Goal: Information Seeking & Learning: Learn about a topic

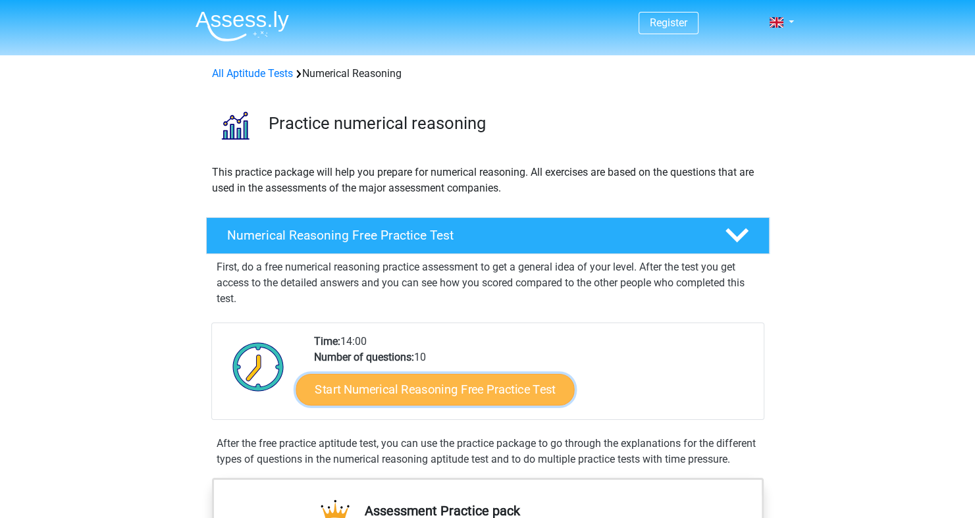
click at [473, 386] on link "Start Numerical Reasoning Free Practice Test" at bounding box center [435, 389] width 278 height 32
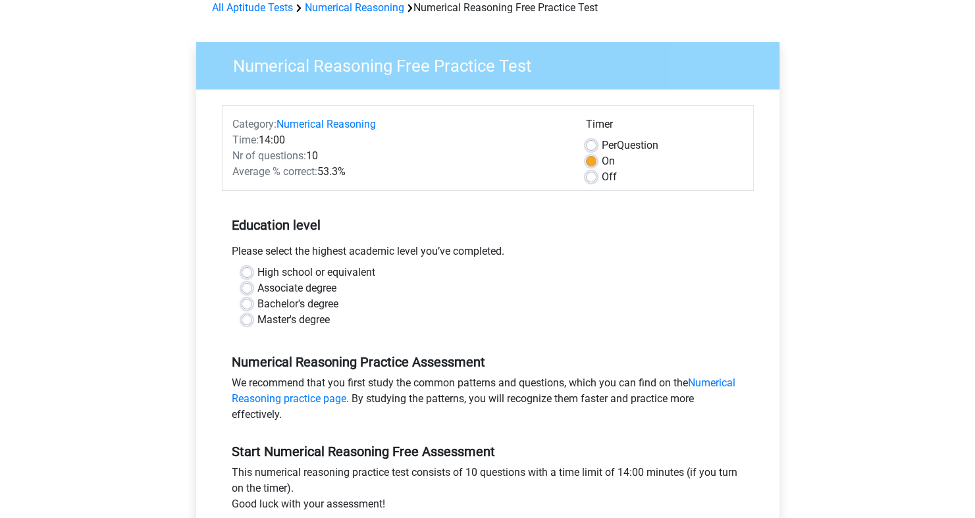
scroll to position [132, 0]
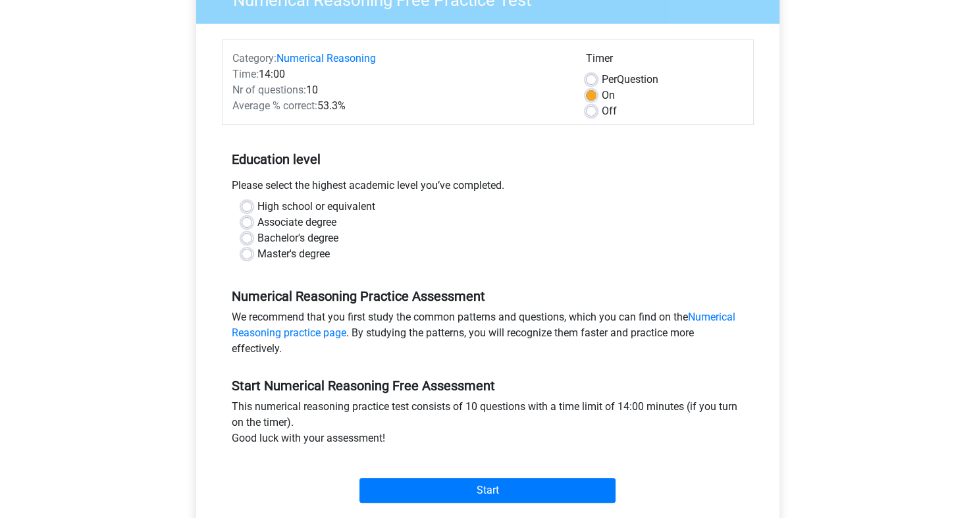
click at [257, 206] on label "High school or equivalent" at bounding box center [316, 207] width 118 height 16
click at [246, 206] on input "High school or equivalent" at bounding box center [247, 205] width 11 height 13
radio input "true"
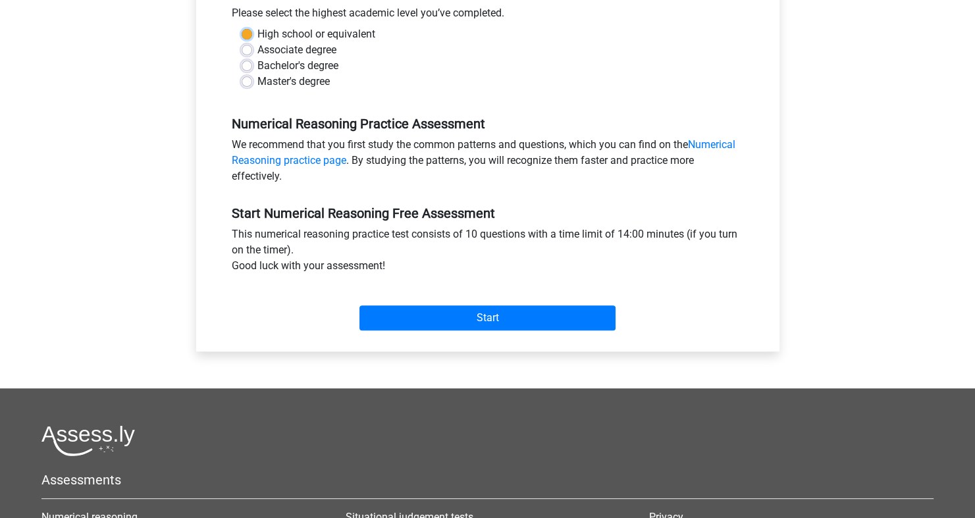
scroll to position [263, 0]
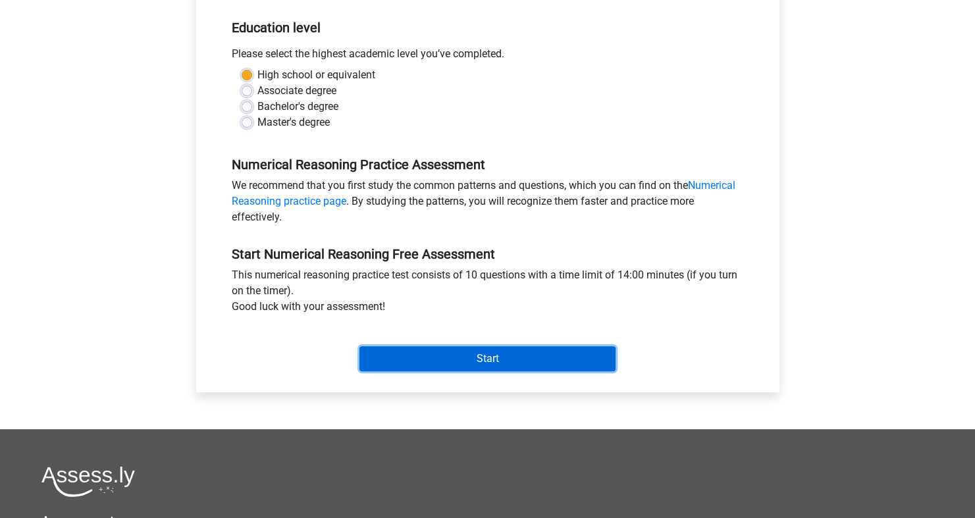
click at [455, 355] on input "Start" at bounding box center [487, 358] width 256 height 25
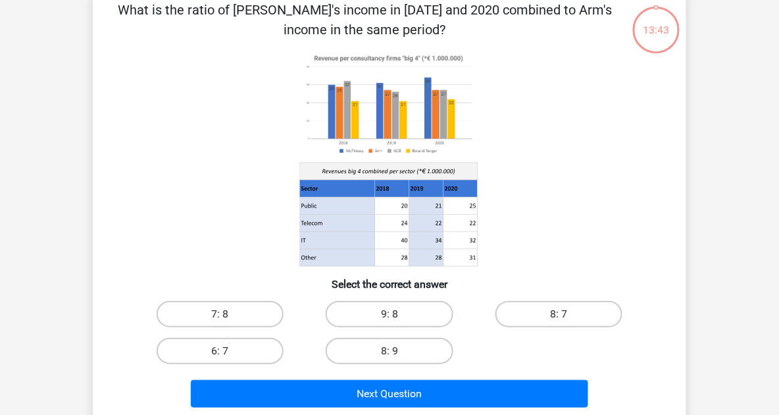
scroll to position [53, 0]
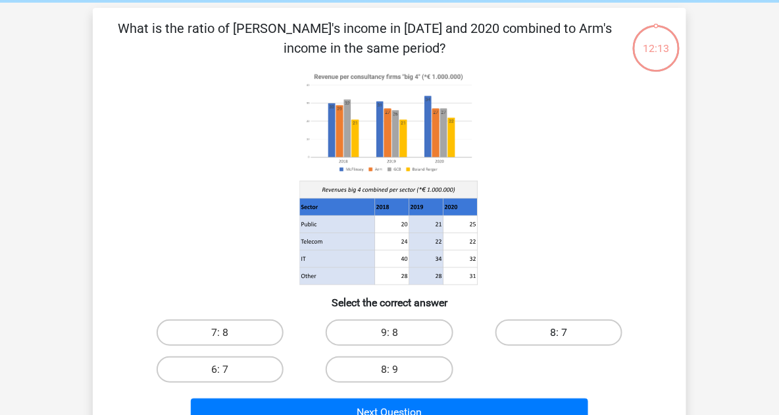
click at [513, 320] on label "8: 7" at bounding box center [559, 332] width 127 height 26
click at [559, 332] on input "8: 7" at bounding box center [563, 336] width 9 height 9
radio input "true"
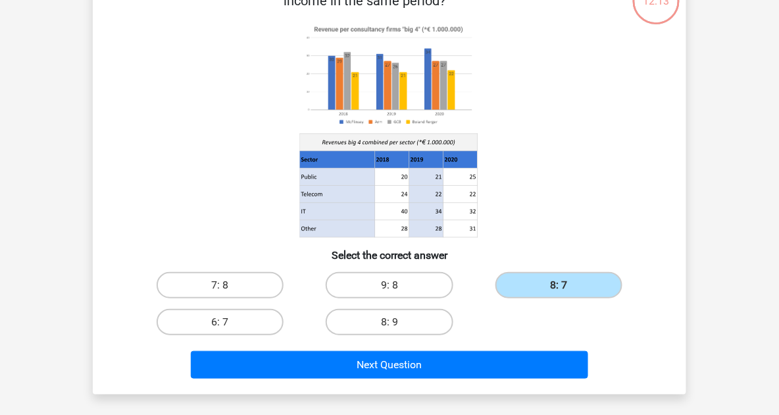
scroll to position [158, 0]
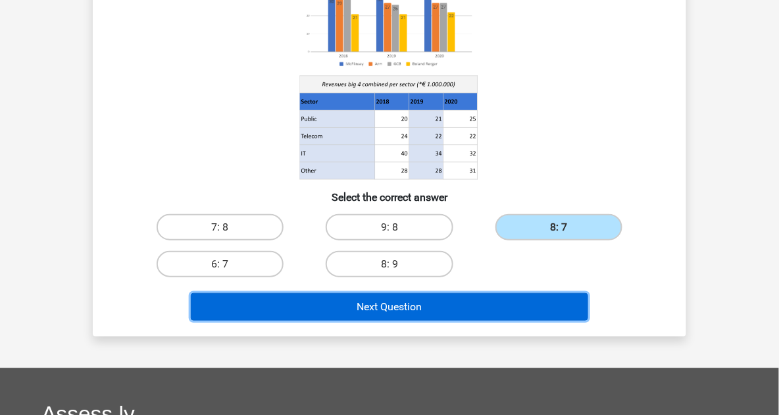
click at [482, 300] on button "Next Question" at bounding box center [390, 307] width 398 height 28
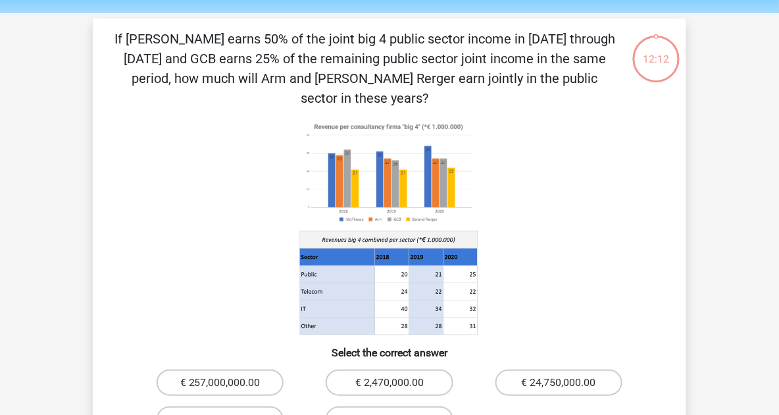
scroll to position [61, 0]
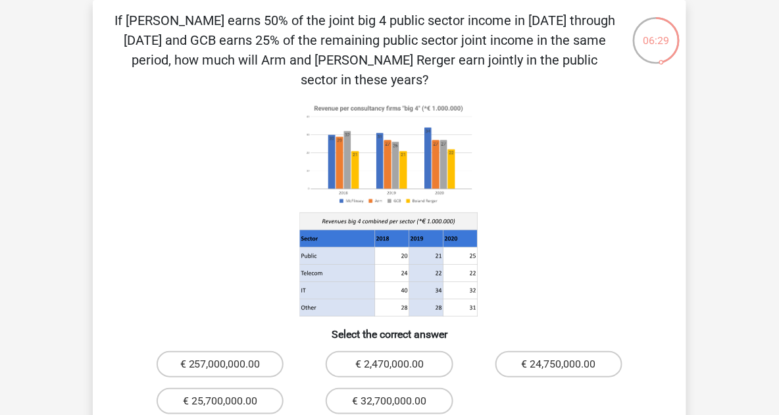
click at [398, 364] on input "€ 2,470,000.00" at bounding box center [394, 368] width 9 height 9
radio input "true"
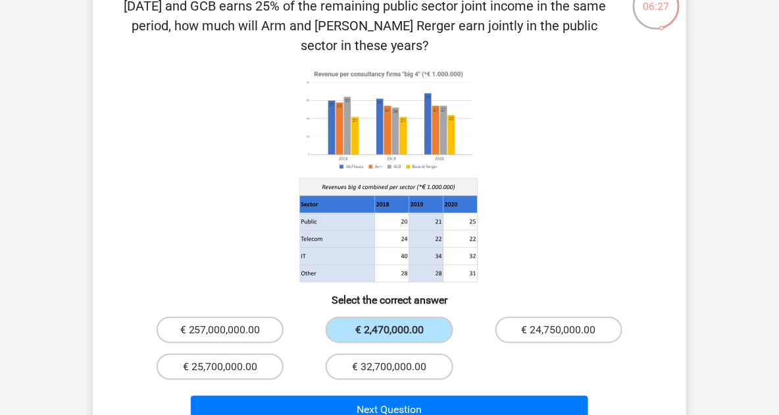
scroll to position [113, 0]
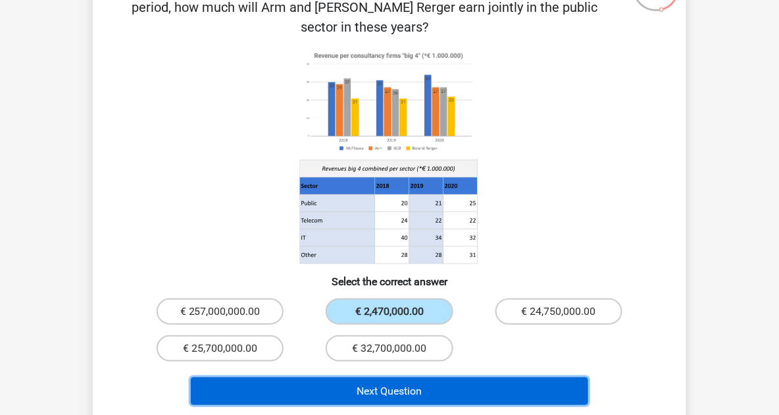
click at [453, 377] on button "Next Question" at bounding box center [390, 391] width 398 height 28
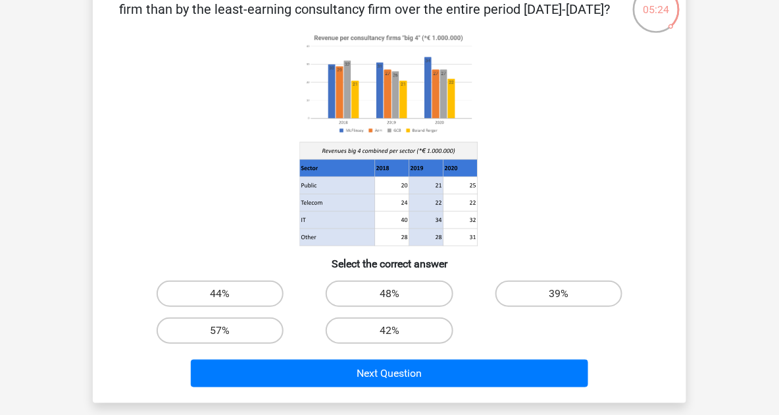
scroll to position [39, 0]
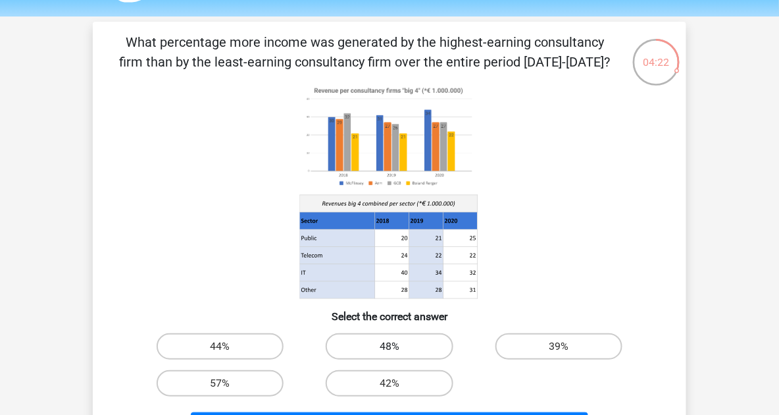
click at [378, 342] on label "48%" at bounding box center [389, 346] width 127 height 26
click at [390, 346] on input "48%" at bounding box center [394, 350] width 9 height 9
radio input "true"
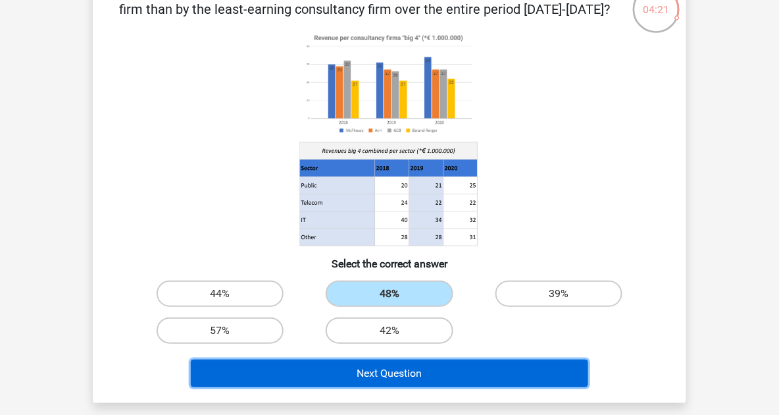
click at [488, 374] on button "Next Question" at bounding box center [390, 373] width 398 height 28
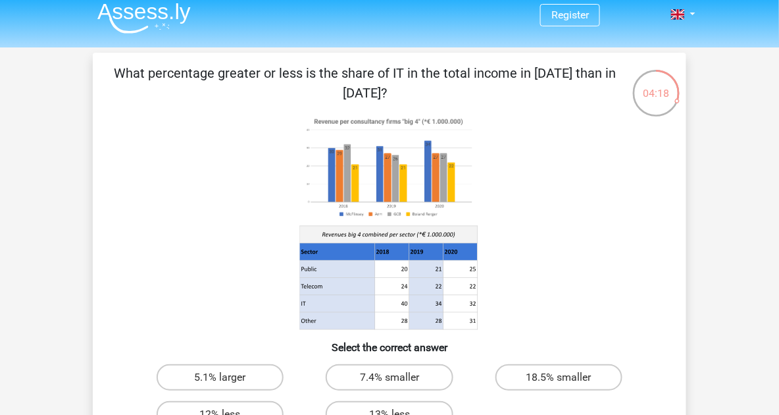
scroll to position [61, 0]
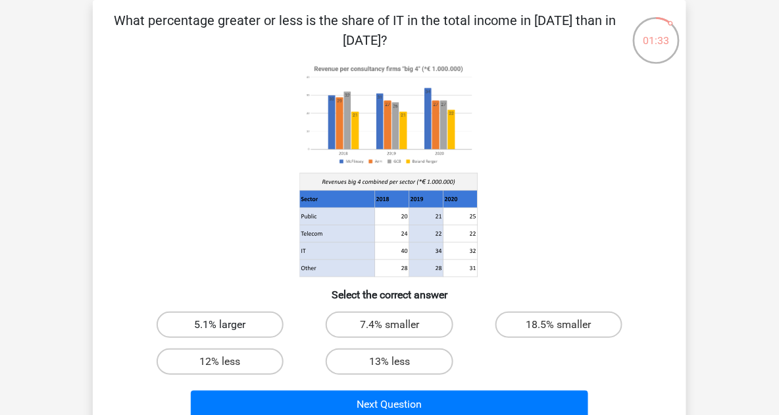
click at [237, 331] on label "5.1% larger" at bounding box center [220, 324] width 127 height 26
click at [229, 331] on input "5.1% larger" at bounding box center [224, 328] width 9 height 9
radio input "true"
click at [365, 324] on label "7.4% smaller" at bounding box center [389, 324] width 127 height 26
click at [390, 324] on input "7.4% smaller" at bounding box center [394, 328] width 9 height 9
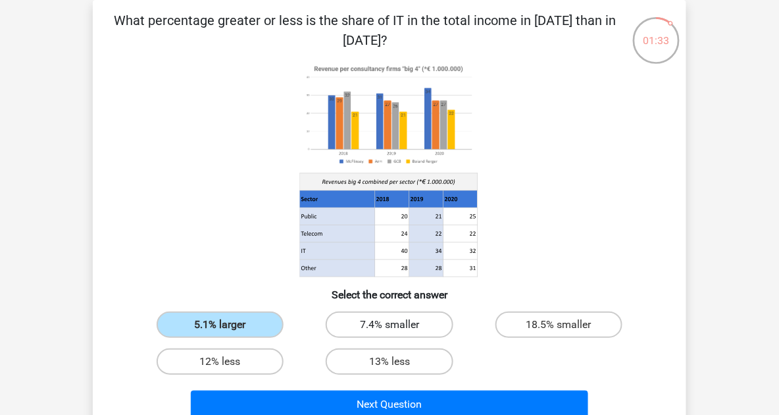
radio input "true"
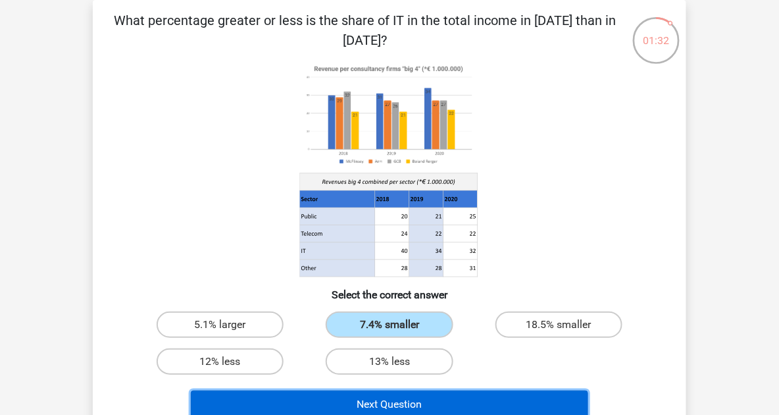
click at [497, 396] on button "Next Question" at bounding box center [390, 404] width 398 height 28
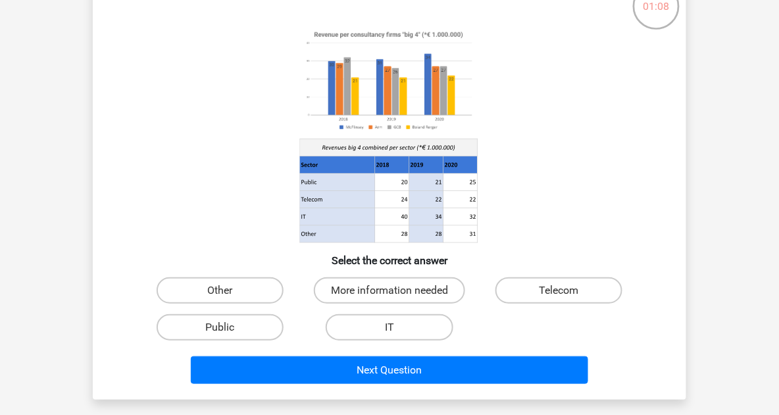
scroll to position [113, 0]
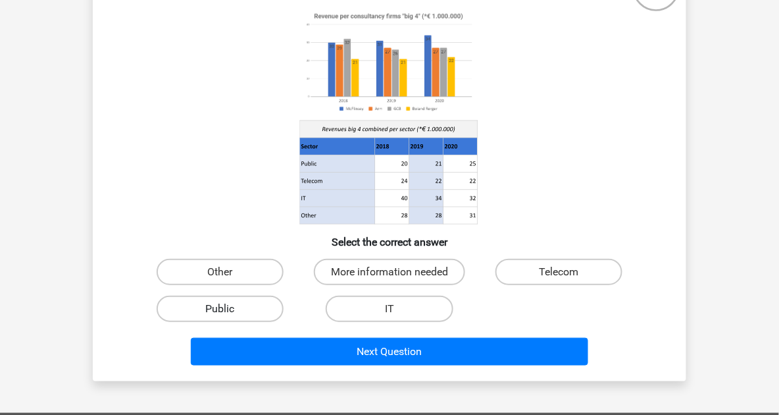
click at [264, 307] on label "Public" at bounding box center [220, 309] width 127 height 26
click at [229, 309] on input "Public" at bounding box center [224, 313] width 9 height 9
radio input "true"
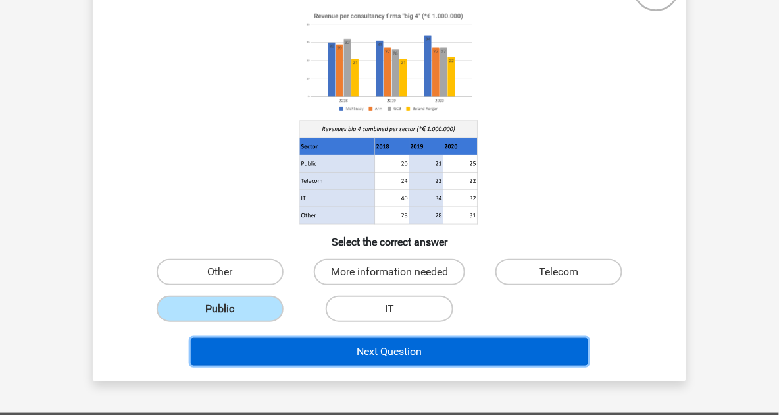
click at [353, 358] on button "Next Question" at bounding box center [390, 352] width 398 height 28
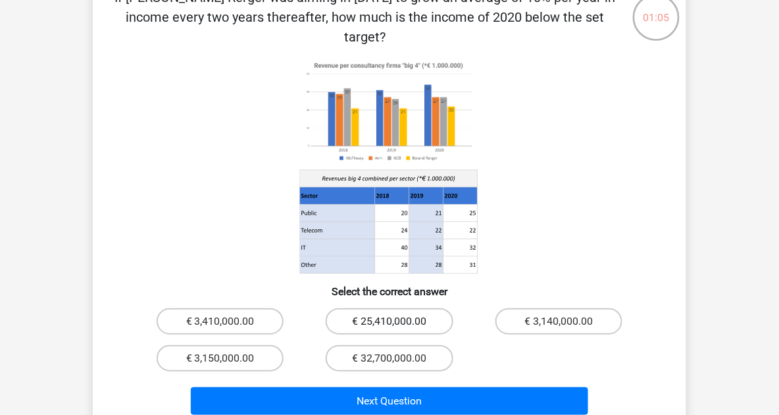
scroll to position [61, 0]
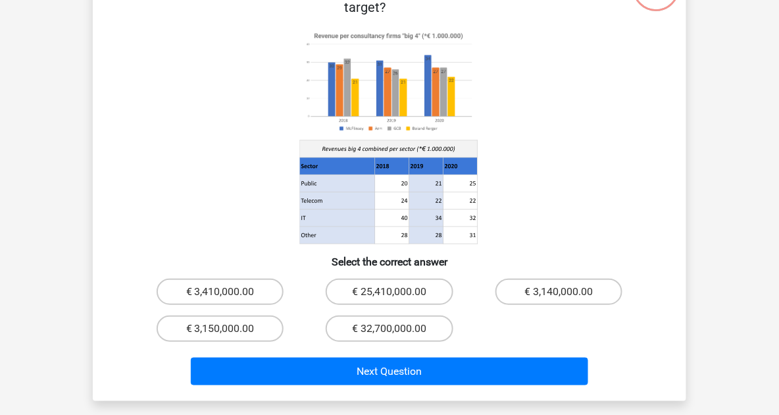
scroll to position [61, 0]
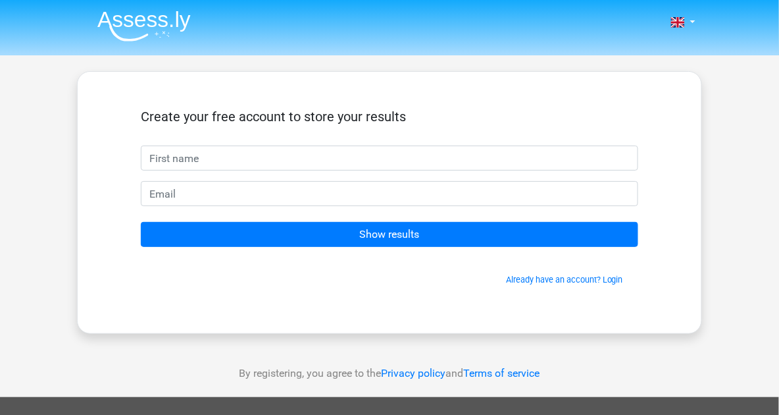
drag, startPoint x: 0, startPoint y: 0, endPoint x: 359, endPoint y: 169, distance: 396.6
click at [359, 169] on input "text" at bounding box center [390, 157] width 498 height 25
type input "nik"
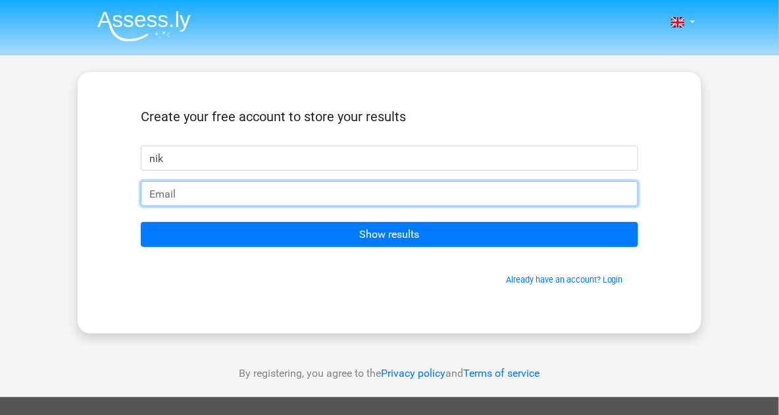
click at [448, 195] on input "email" at bounding box center [390, 193] width 498 height 25
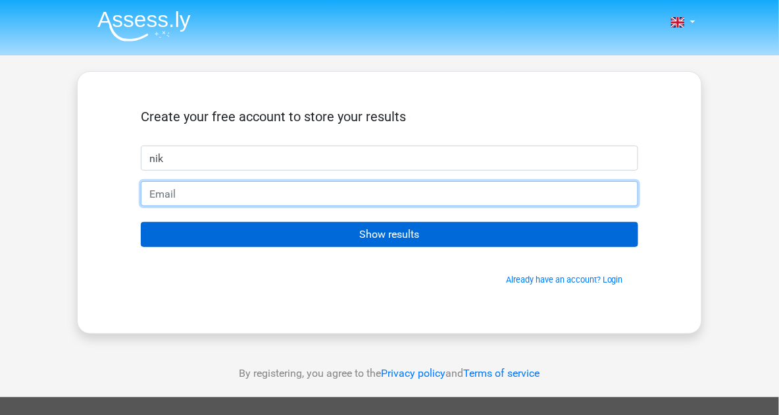
type input "[EMAIL_ADDRESS][DOMAIN_NAME]"
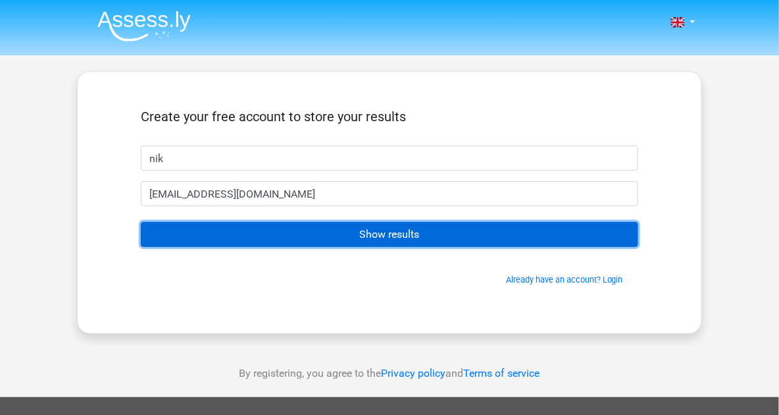
click at [377, 242] on input "Show results" at bounding box center [390, 234] width 498 height 25
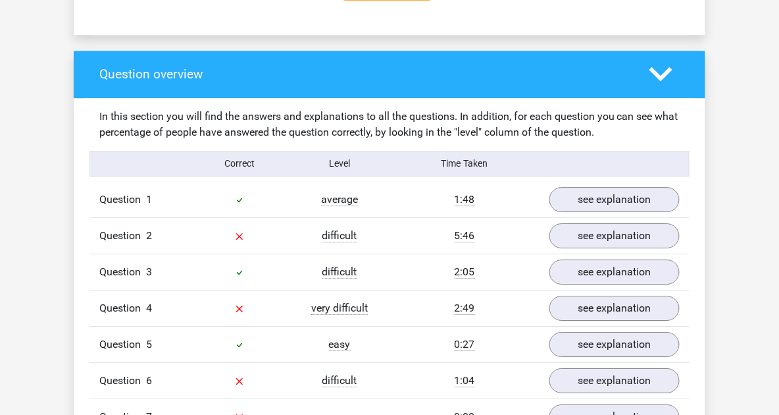
scroll to position [1000, 0]
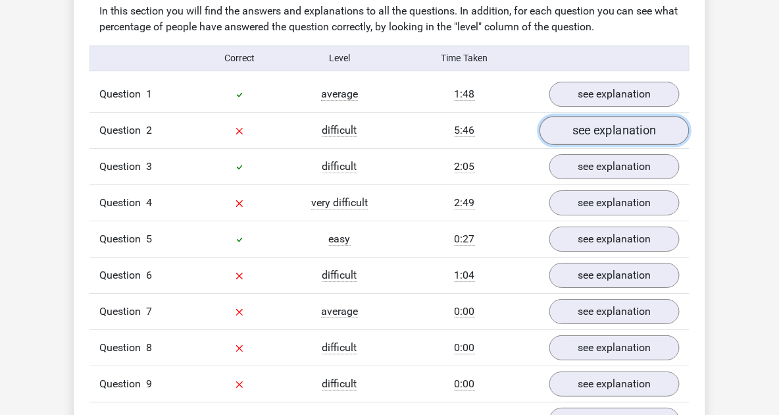
click at [627, 133] on link "see explanation" at bounding box center [615, 130] width 150 height 29
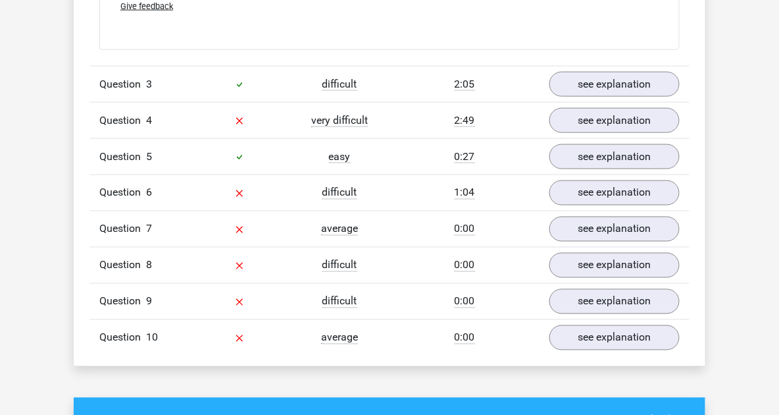
scroll to position [1632, 0]
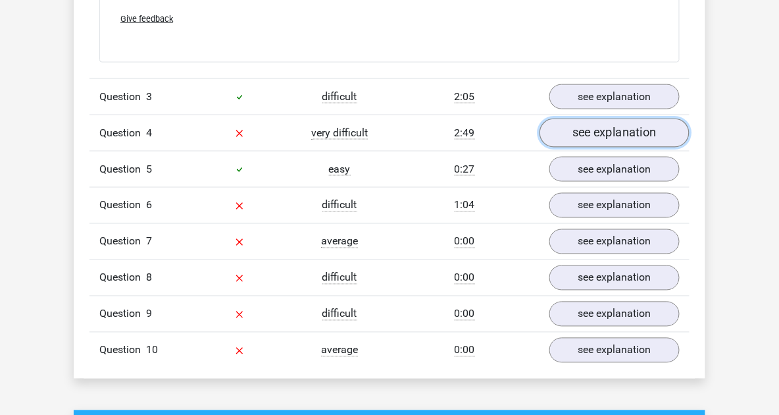
click at [582, 134] on link "see explanation" at bounding box center [615, 132] width 150 height 29
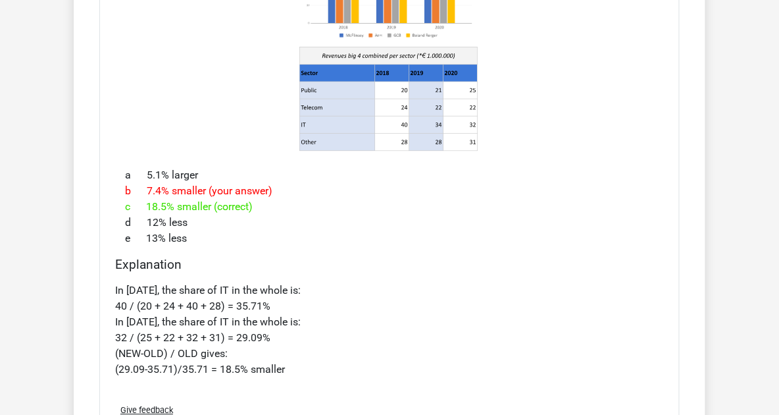
scroll to position [1895, 0]
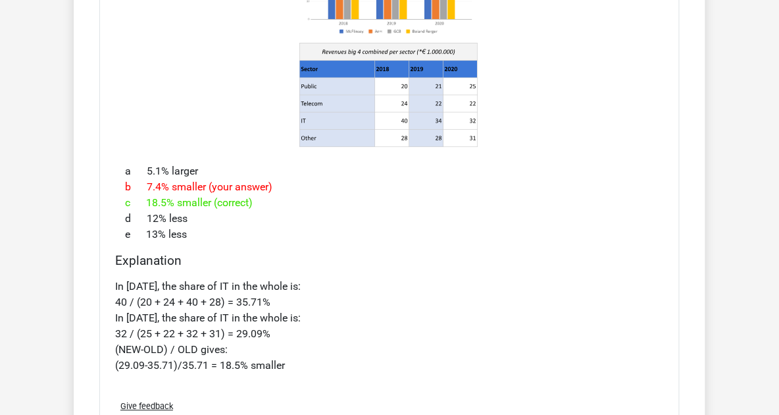
click at [367, 114] on icon at bounding box center [337, 120] width 75 height 17
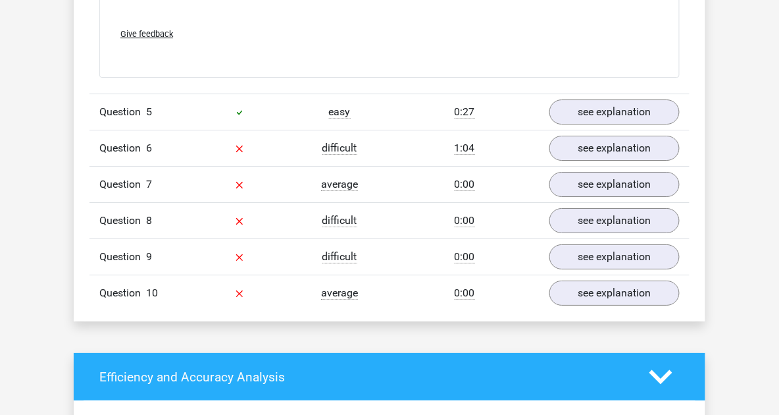
scroll to position [2264, 0]
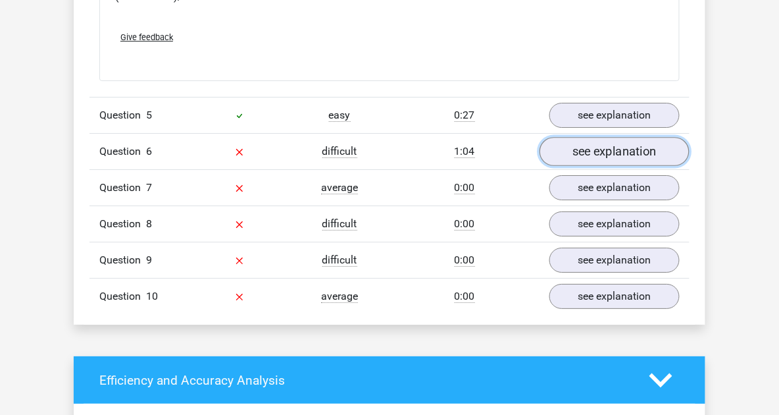
click at [555, 141] on link "see explanation" at bounding box center [615, 151] width 150 height 29
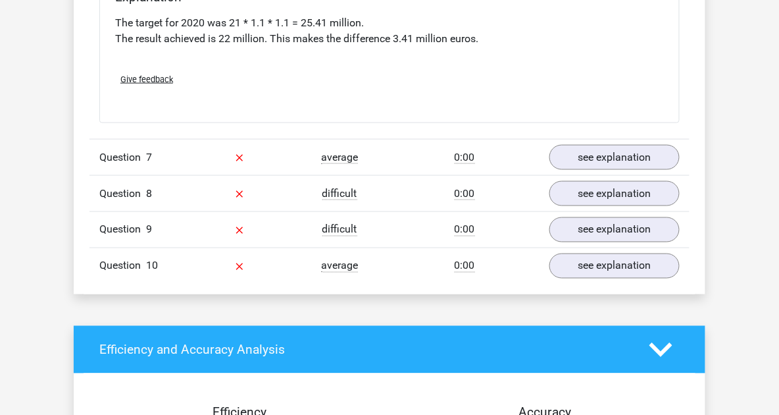
scroll to position [2843, 0]
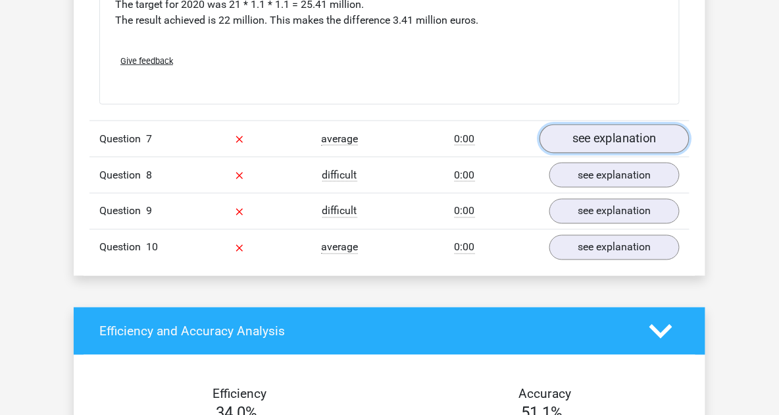
click at [570, 133] on link "see explanation" at bounding box center [615, 139] width 150 height 29
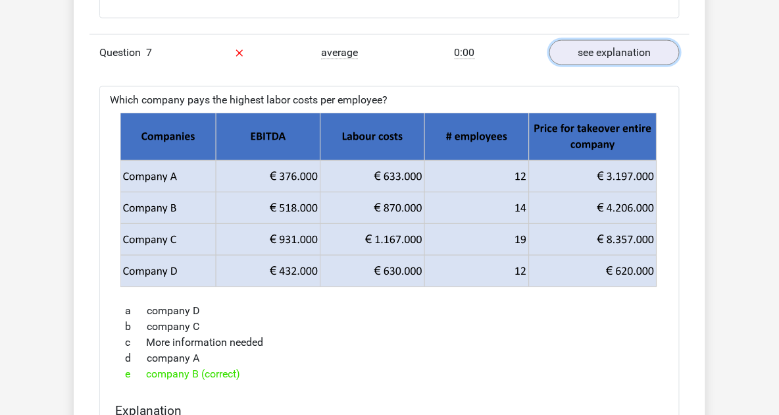
scroll to position [2948, 0]
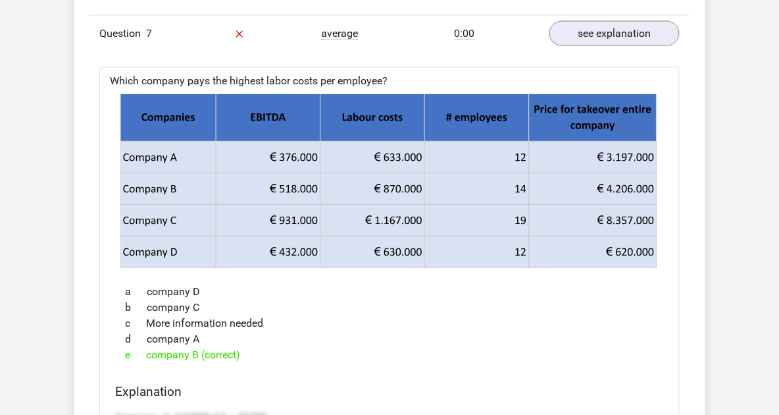
drag, startPoint x: 469, startPoint y: 157, endPoint x: 598, endPoint y: 52, distance: 166.6
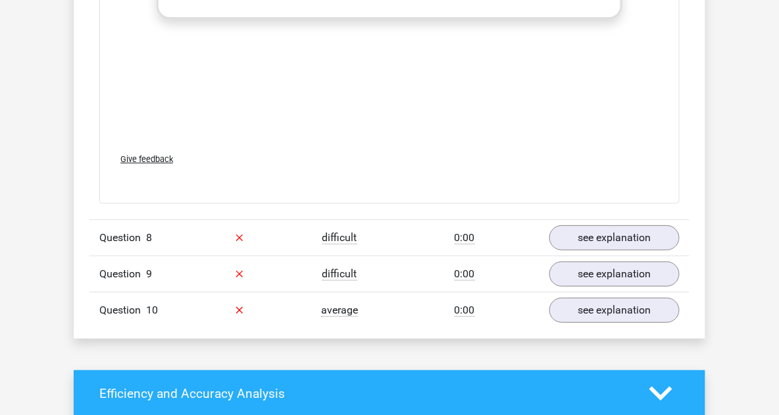
scroll to position [3738, 0]
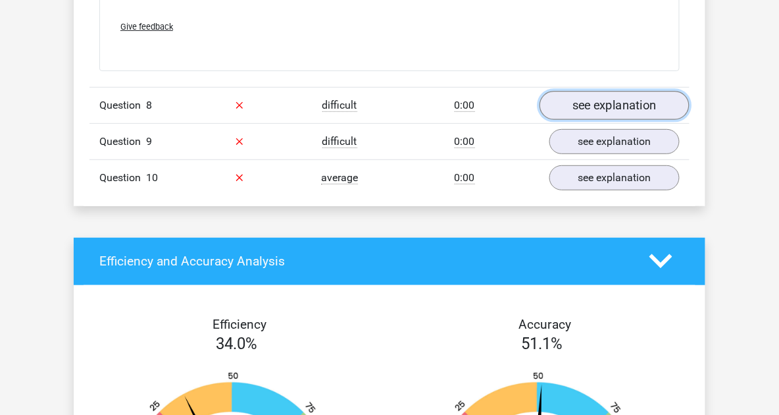
click at [644, 97] on link "see explanation" at bounding box center [615, 105] width 150 height 29
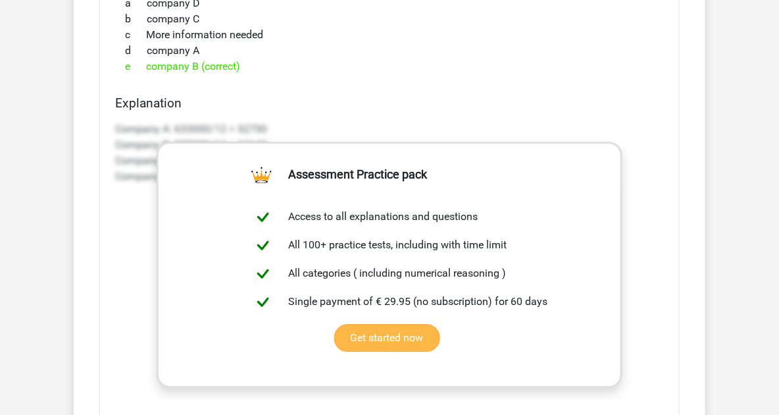
scroll to position [3264, 0]
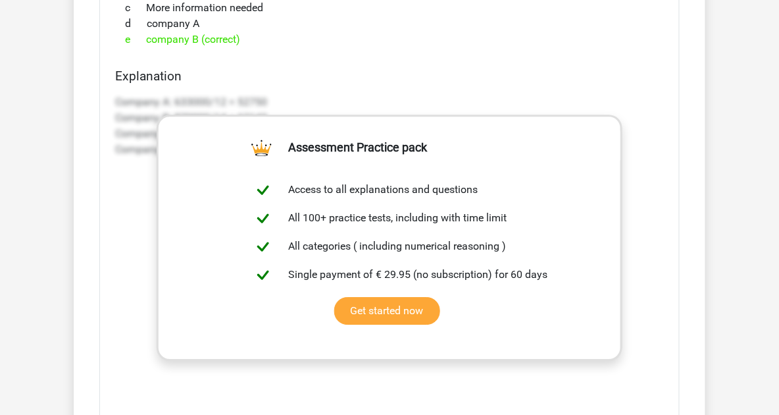
click at [271, 76] on h4 "Explanation" at bounding box center [389, 75] width 549 height 15
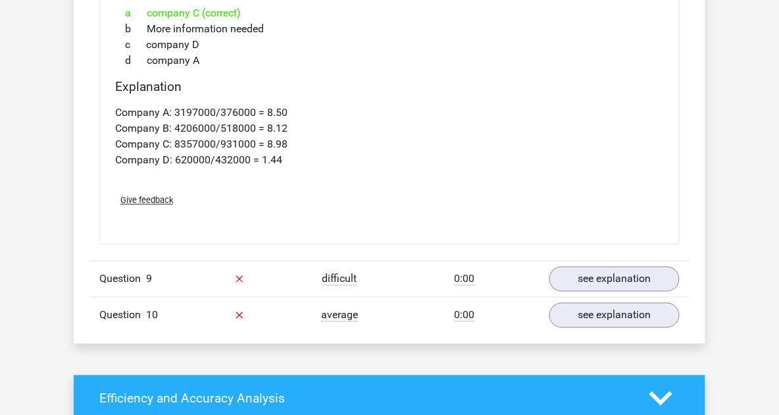
scroll to position [4107, 0]
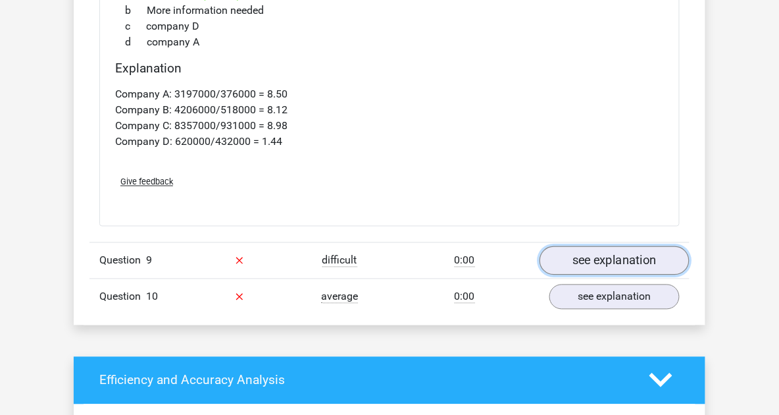
click at [638, 246] on link "see explanation" at bounding box center [615, 260] width 150 height 29
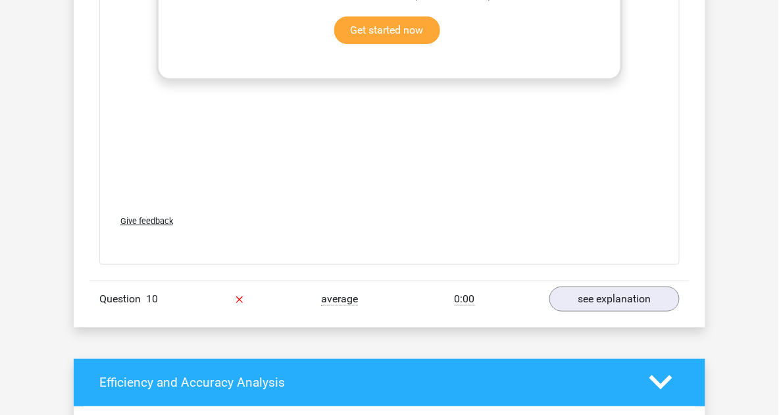
scroll to position [4949, 0]
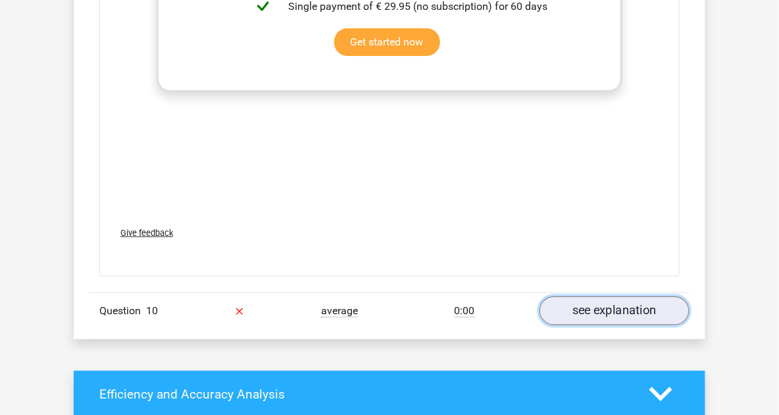
click at [619, 301] on link "see explanation" at bounding box center [615, 310] width 150 height 29
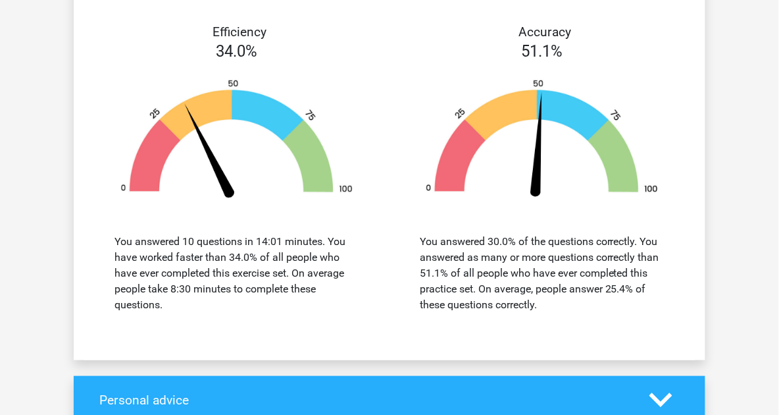
scroll to position [6213, 0]
